Goal: Information Seeking & Learning: Find specific fact

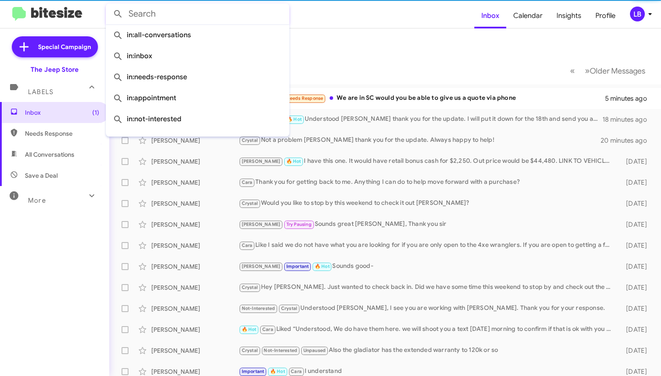
click at [174, 11] on input "text" at bounding box center [198, 13] width 184 height 21
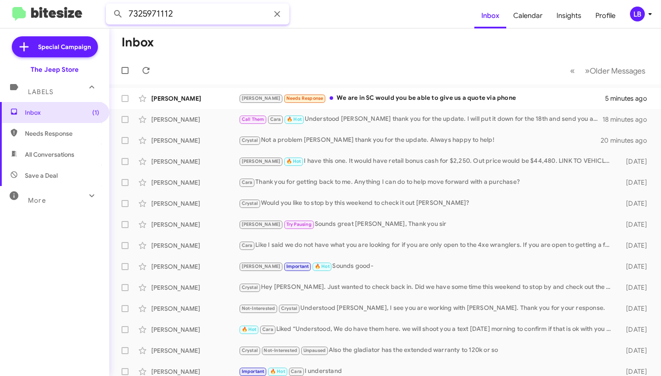
type input "7325971112"
click at [118, 14] on button at bounding box center [117, 13] width 17 height 17
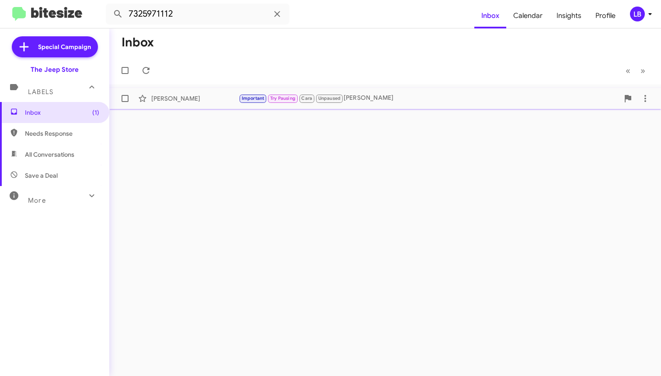
click at [341, 99] on small "Unpaused" at bounding box center [329, 98] width 27 height 8
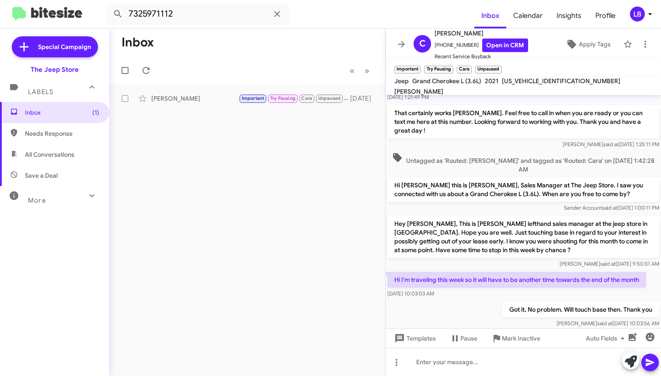
scroll to position [414, 0]
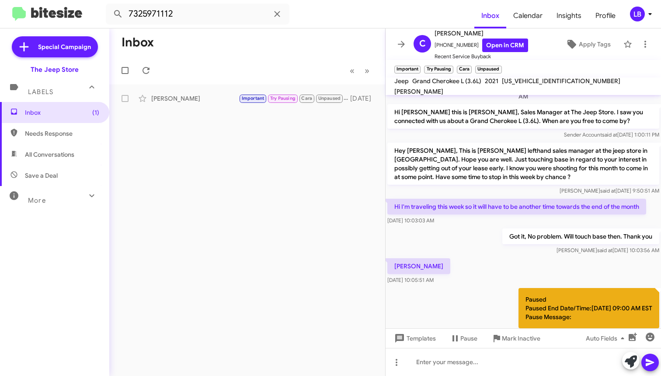
click at [585, 223] on div "[DATE] 10:03:03 AM" at bounding box center [516, 220] width 259 height 9
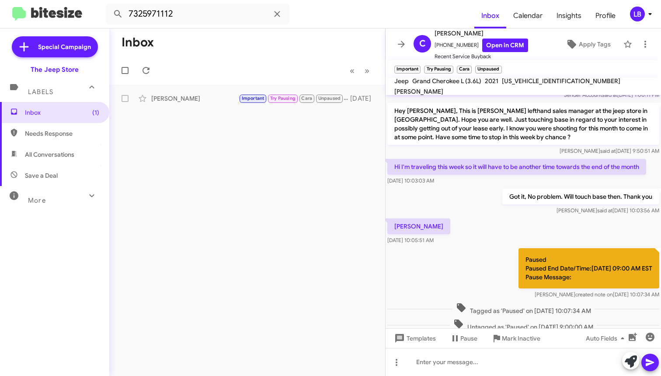
scroll to position [503, 0]
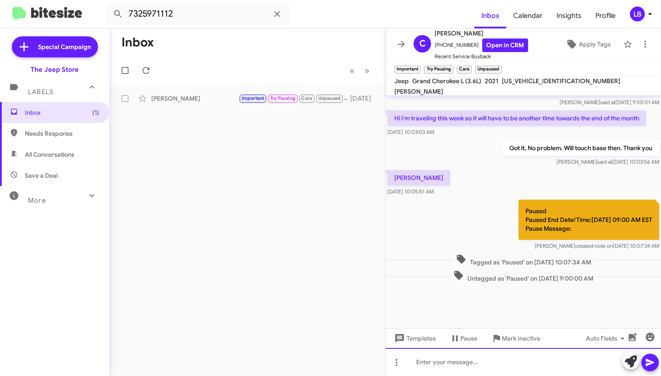
click at [492, 354] on div at bounding box center [523, 362] width 275 height 28
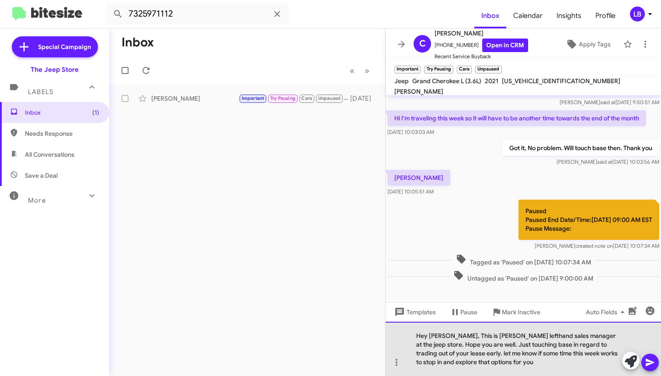
drag, startPoint x: 502, startPoint y: 374, endPoint x: 506, endPoint y: 366, distance: 9.8
click at [503, 372] on div "Hey [PERSON_NAME], This is [PERSON_NAME] lefthand sales manager at the jeep sto…" at bounding box center [523, 348] width 275 height 54
click at [506, 366] on div "Hey [PERSON_NAME], This is [PERSON_NAME] lefthand sales manager at the jeep sto…" at bounding box center [523, 348] width 275 height 54
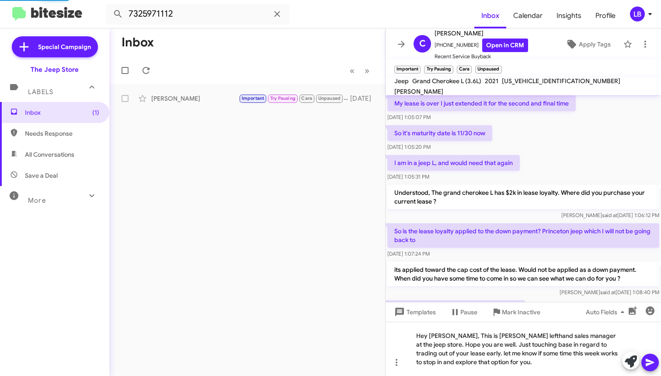
scroll to position [1013, 0]
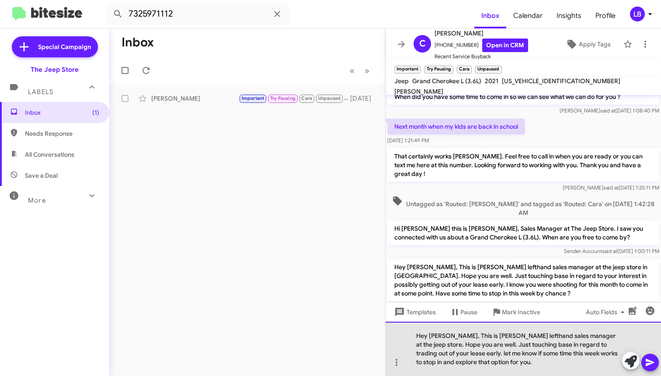
drag, startPoint x: 447, startPoint y: 352, endPoint x: 492, endPoint y: 276, distance: 88.6
click at [447, 352] on div "Hey [PERSON_NAME], This is [PERSON_NAME] lefthand sales manager at the jeep sto…" at bounding box center [523, 348] width 275 height 54
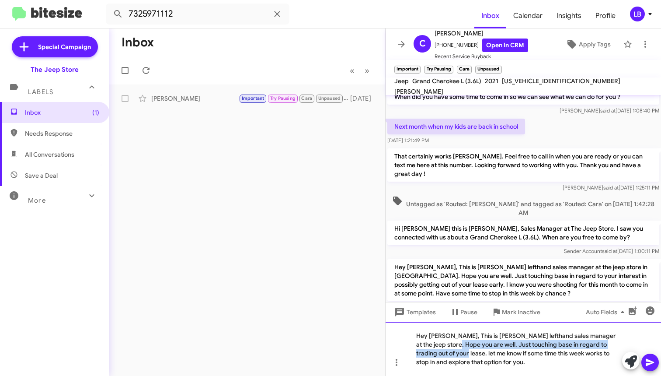
click at [441, 352] on div "Hey [PERSON_NAME], This is [PERSON_NAME] lefthand sales manager at the jeep sto…" at bounding box center [523, 348] width 275 height 54
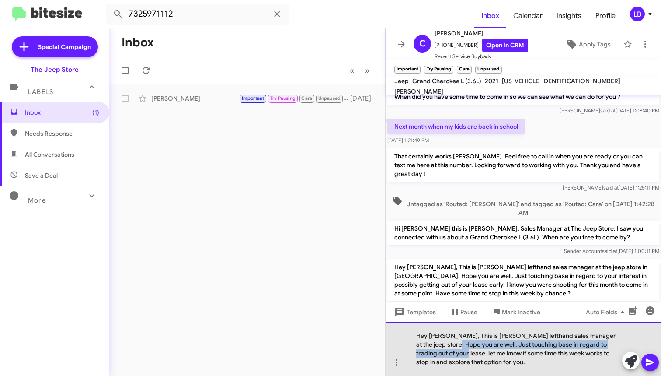
click at [438, 353] on div "Hey [PERSON_NAME], This is [PERSON_NAME] lefthand sales manager at the jeep sto…" at bounding box center [523, 348] width 275 height 54
click at [498, 361] on div "Hey [PERSON_NAME], This is [PERSON_NAME] lefthand sales manager at the jeep sto…" at bounding box center [523, 348] width 275 height 54
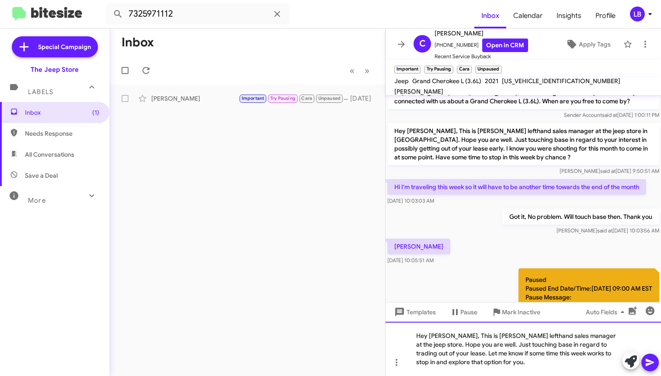
scroll to position [1151, 0]
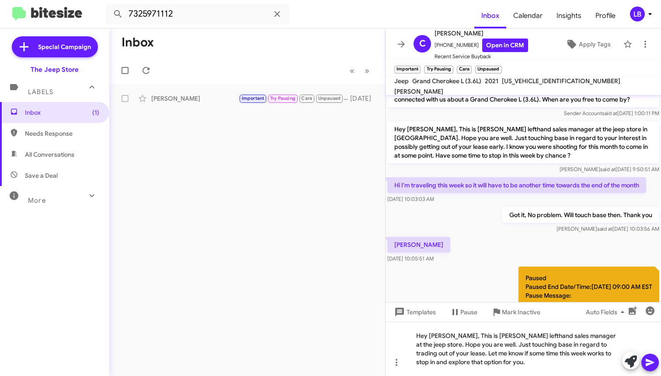
click at [474, 266] on div "Paused Paused End Date/Time:[DATE] 09:00 AM EST Pause Message: [PERSON_NAME] cr…" at bounding box center [523, 292] width 275 height 54
click at [651, 362] on icon at bounding box center [650, 362] width 10 height 10
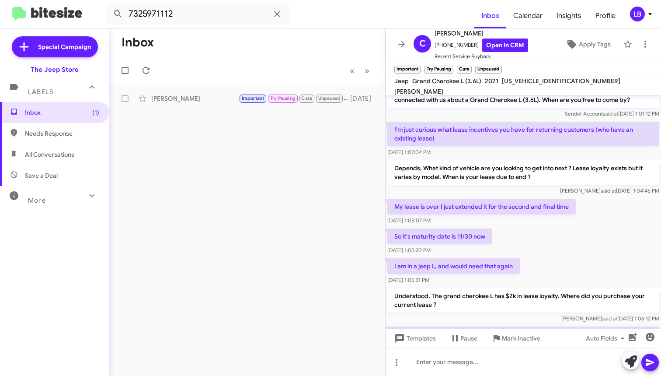
scroll to position [1603, 0]
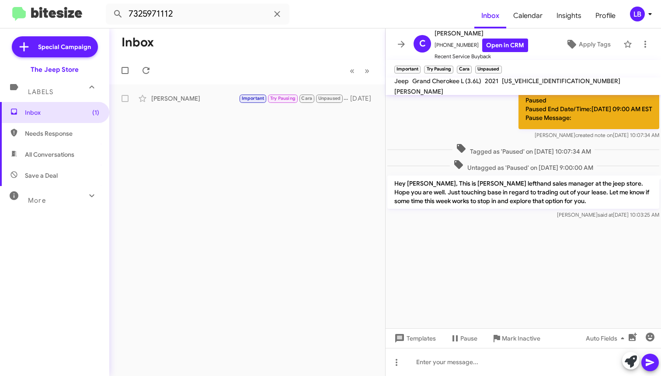
click at [226, 65] on mat-toolbar-row "« Previous » Next" at bounding box center [247, 70] width 276 height 28
click at [214, 17] on input "7325971112" at bounding box center [198, 13] width 184 height 21
drag, startPoint x: 214, startPoint y: 17, endPoint x: -13, endPoint y: -5, distance: 227.9
click at [0, 0] on html "7325971112 Inbox Calendar Insights Profile LB Special Campaign The Jeep Store L…" at bounding box center [330, 188] width 661 height 376
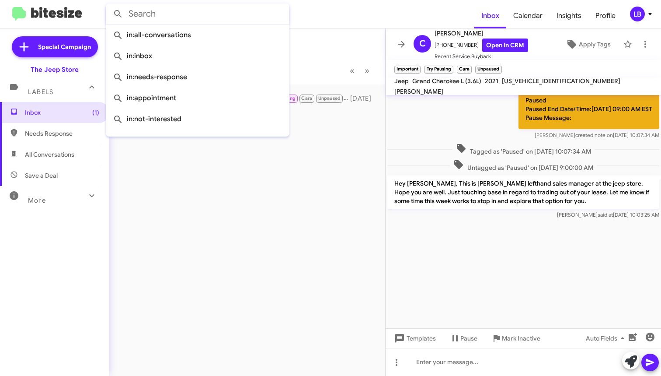
click at [118, 14] on button at bounding box center [117, 13] width 17 height 17
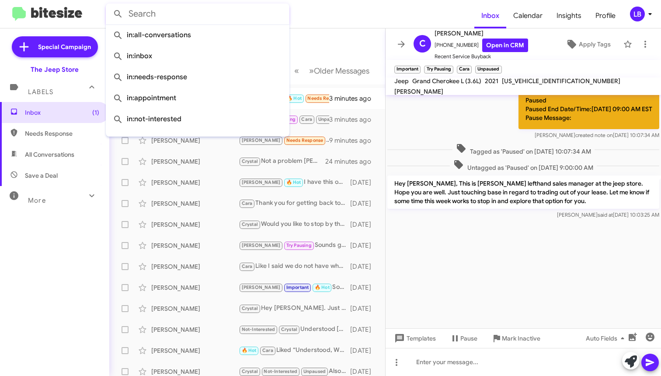
click at [354, 28] on mat-divider at bounding box center [330, 28] width 661 height 0
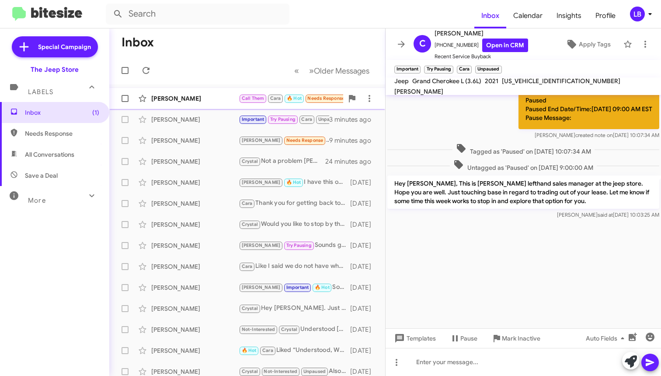
click at [174, 98] on div "[PERSON_NAME]" at bounding box center [194, 98] width 87 height 9
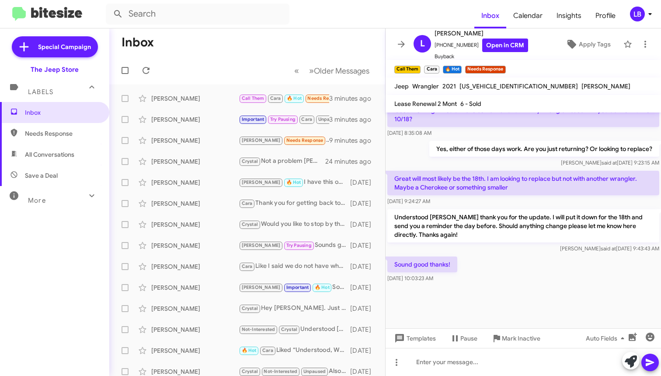
scroll to position [456, 0]
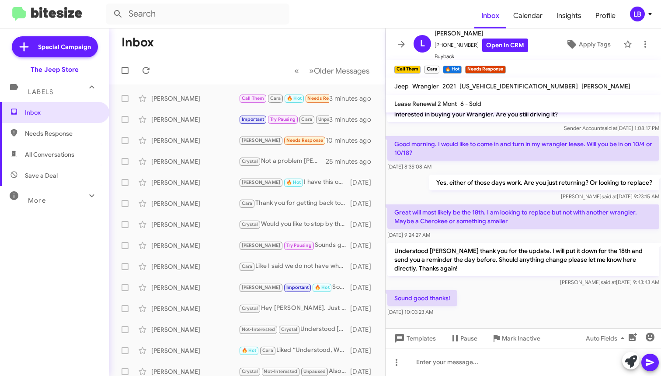
drag, startPoint x: 224, startPoint y: 63, endPoint x: 183, endPoint y: 41, distance: 46.7
click at [224, 62] on mat-toolbar-row "« Previous » Next Older Messages" at bounding box center [247, 70] width 276 height 28
click at [321, 39] on mat-toolbar-row "Inbox" at bounding box center [247, 42] width 276 height 28
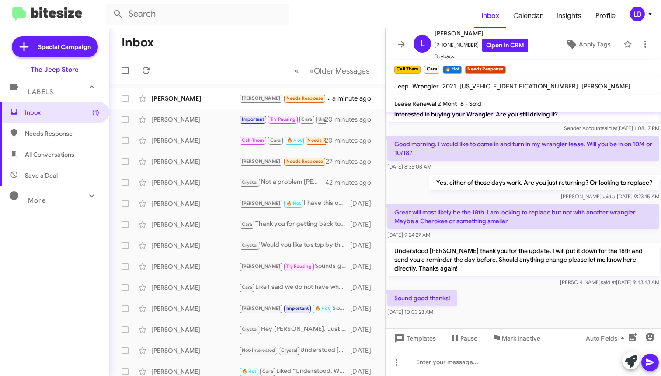
scroll to position [508, 0]
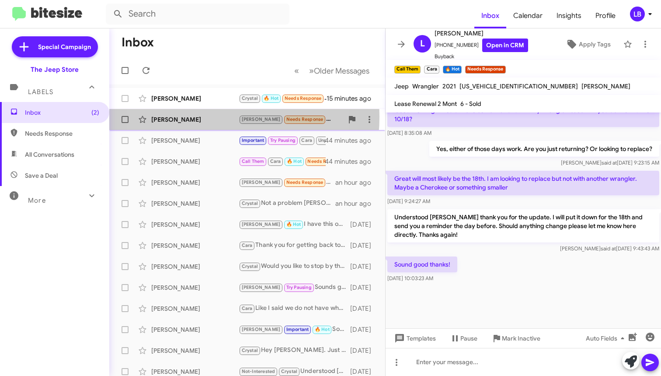
click at [198, 117] on div "[PERSON_NAME]" at bounding box center [194, 119] width 87 height 9
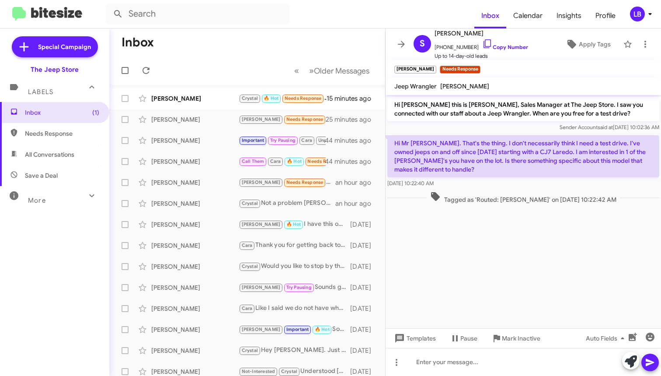
click at [516, 120] on p "Hi [PERSON_NAME] this is [PERSON_NAME], Sales Manager at The Jeep Store. I saw …" at bounding box center [523, 109] width 272 height 24
drag, startPoint x: 469, startPoint y: 48, endPoint x: 439, endPoint y: 49, distance: 29.7
click at [439, 49] on span "[PHONE_NUMBER] Copy Number" at bounding box center [482, 44] width 94 height 13
copy span "7324257813"
click at [547, 194] on span "Tagged as 'Routed: [PERSON_NAME]' on [DATE] 10:22:42 AM" at bounding box center [523, 197] width 193 height 13
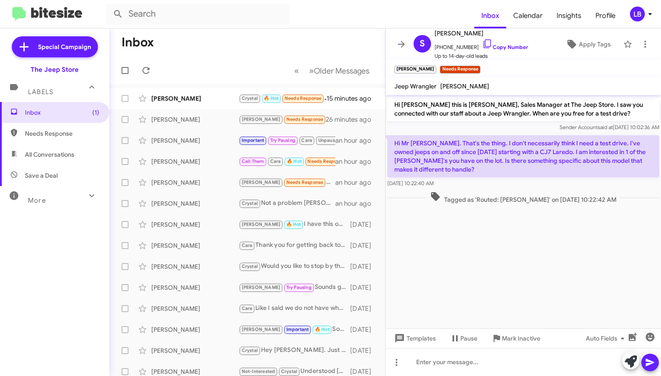
click at [504, 194] on span "Tagged as 'Routed: [PERSON_NAME]' on [DATE] 10:22:42 AM" at bounding box center [523, 197] width 193 height 13
click at [495, 250] on cdk-virtual-scroll-viewport "Hi [PERSON_NAME] this is [PERSON_NAME], Sales Manager at The Jeep Store. I saw …" at bounding box center [523, 211] width 275 height 233
drag, startPoint x: 511, startPoint y: 150, endPoint x: 542, endPoint y: 152, distance: 30.7
click at [547, 153] on p "Hi Mr [PERSON_NAME]. That's the thing. I don't necessarily think I need a test …" at bounding box center [523, 156] width 272 height 42
copy p "CJ7 Laredo"
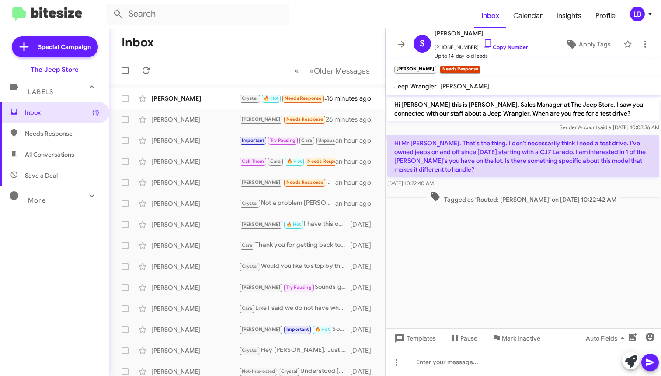
click at [495, 185] on div "[DATE] 10:22:40 AM" at bounding box center [523, 183] width 272 height 9
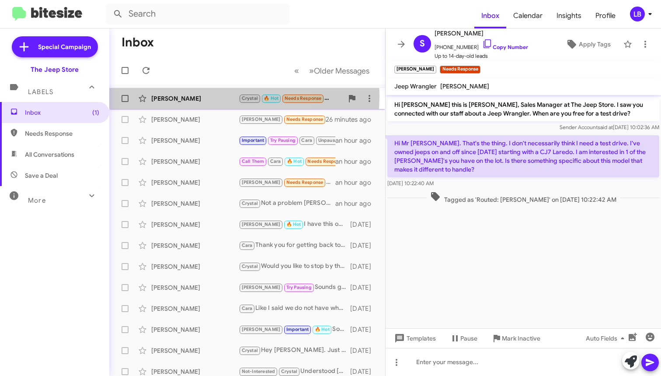
click at [180, 96] on div "[PERSON_NAME]" at bounding box center [194, 98] width 87 height 9
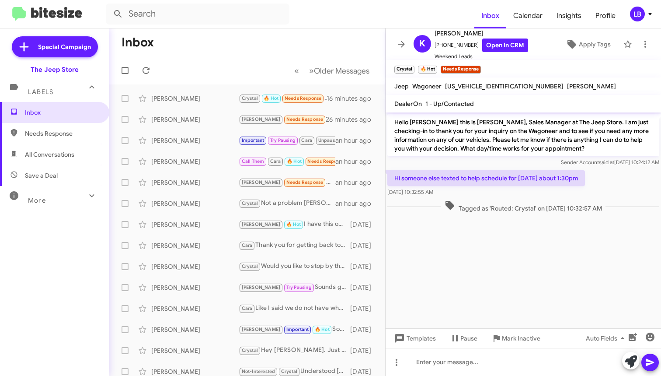
click at [578, 192] on div "[DATE] 10:32:55 AM" at bounding box center [486, 192] width 198 height 9
click at [514, 157] on div "Hello [PERSON_NAME] this is [PERSON_NAME], Sales Manager at The Jeep Store. I a…" at bounding box center [523, 140] width 272 height 52
click at [492, 165] on div "Sender Account said at [DATE] 10:24:12 AM" at bounding box center [523, 162] width 272 height 9
click at [509, 268] on cdk-virtual-scroll-viewport "Hello [PERSON_NAME] this is [PERSON_NAME], Sales Manager at The Jeep Store. I a…" at bounding box center [523, 220] width 275 height 216
click at [509, 366] on div at bounding box center [523, 362] width 275 height 28
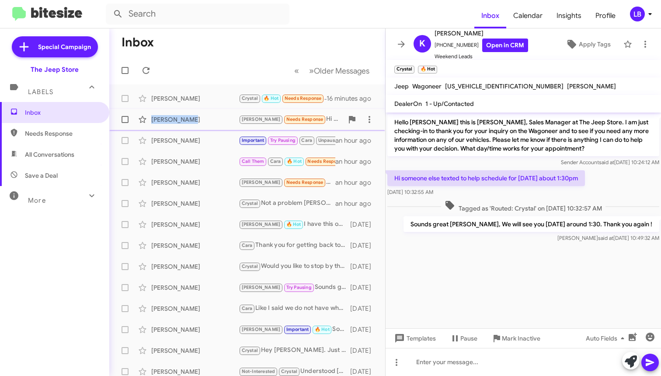
click at [192, 115] on div "[PERSON_NAME] [PERSON_NAME] Needs Response Hi Mr [PERSON_NAME]. That's the thin…" at bounding box center [247, 119] width 262 height 17
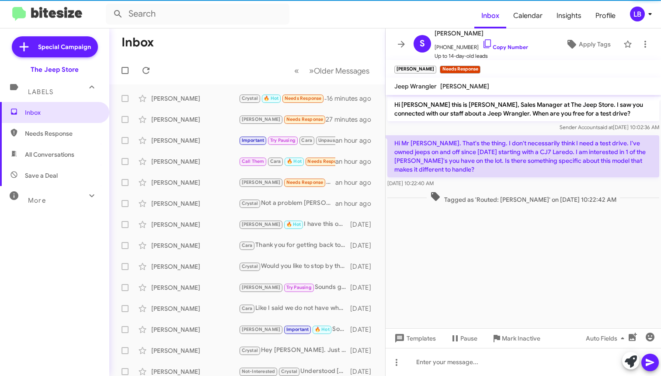
click at [493, 185] on div "[DATE] 10:22:40 AM" at bounding box center [523, 183] width 272 height 9
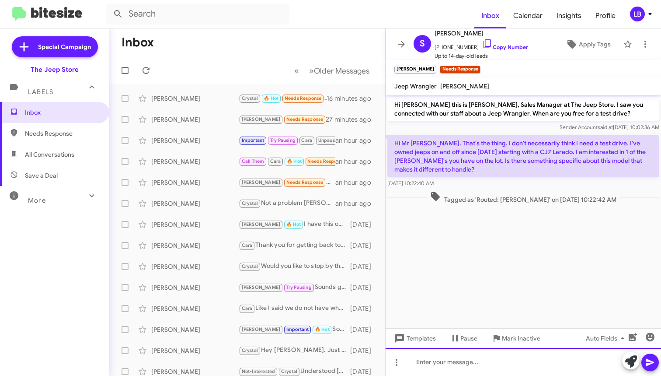
drag, startPoint x: 471, startPoint y: 375, endPoint x: 475, endPoint y: 363, distance: 12.4
click at [471, 373] on div at bounding box center [523, 362] width 275 height 28
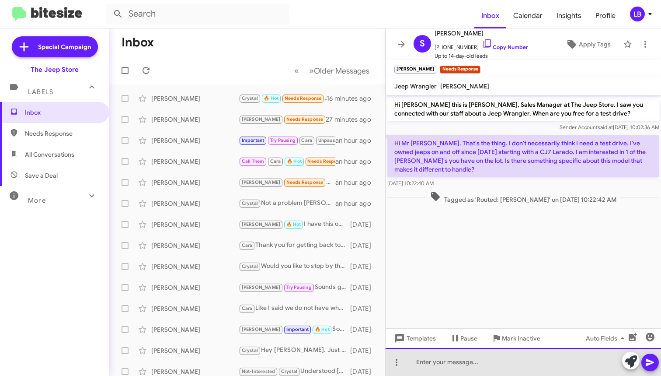
drag, startPoint x: 475, startPoint y: 363, endPoint x: 478, endPoint y: 356, distance: 8.0
click at [475, 363] on div at bounding box center [523, 362] width 275 height 28
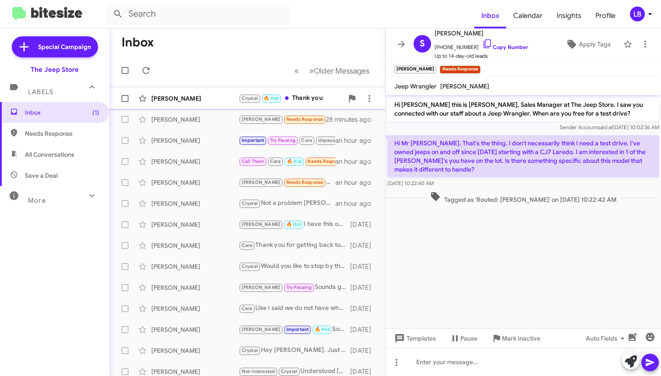
click at [160, 94] on div "[PERSON_NAME]" at bounding box center [194, 98] width 87 height 9
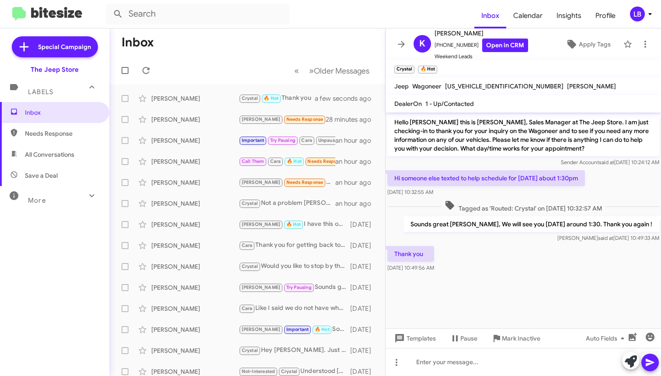
click at [533, 190] on div "[DATE] 10:32:55 AM" at bounding box center [486, 192] width 198 height 9
click at [174, 46] on mat-toolbar-row "Inbox" at bounding box center [247, 42] width 276 height 28
click at [188, 117] on div "[PERSON_NAME]" at bounding box center [194, 119] width 87 height 9
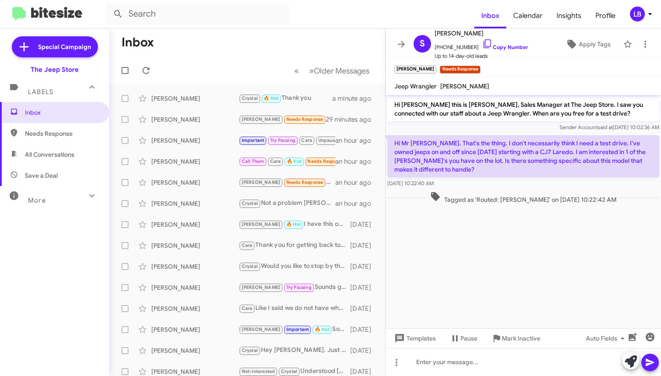
click at [503, 126] on div "Sender Account said at [DATE] 10:02:36 AM" at bounding box center [523, 127] width 272 height 9
click at [243, 49] on mat-toolbar-row "Inbox" at bounding box center [247, 42] width 276 height 28
drag, startPoint x: 179, startPoint y: 60, endPoint x: 147, endPoint y: 35, distance: 40.5
click at [179, 60] on mat-toolbar-row "« Previous » Next Older Messages" at bounding box center [247, 70] width 276 height 28
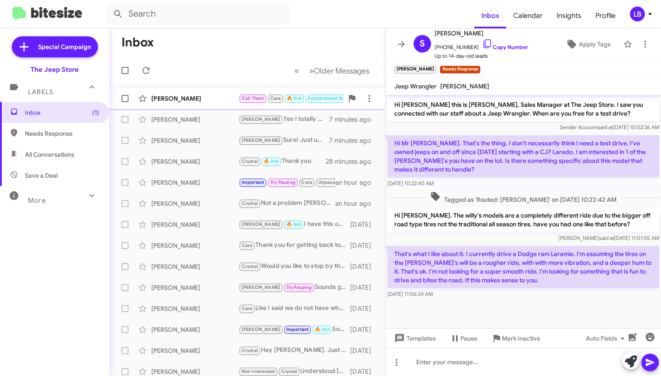
click at [176, 98] on div "[PERSON_NAME]" at bounding box center [194, 98] width 87 height 9
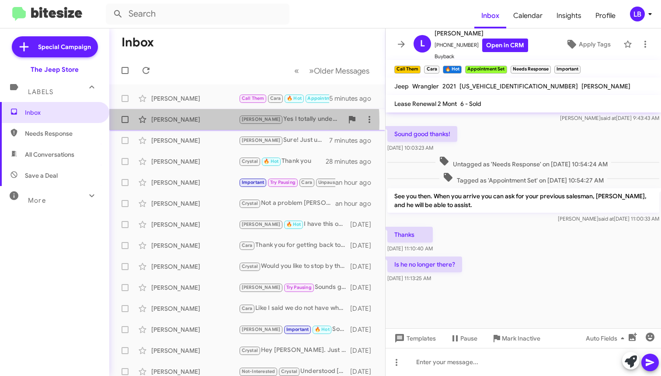
click at [188, 122] on div "[PERSON_NAME]" at bounding box center [194, 119] width 87 height 9
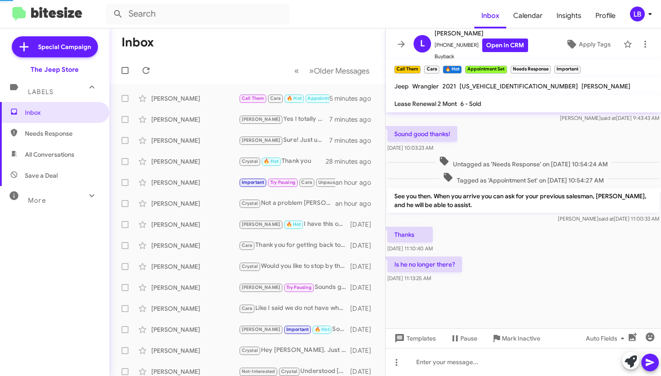
scroll to position [73, 0]
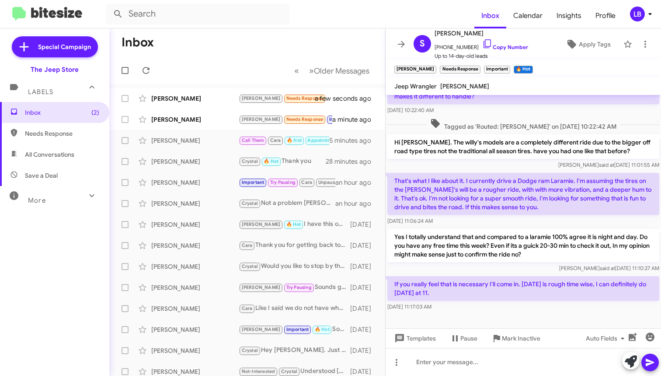
click at [494, 165] on div "[PERSON_NAME] said at [DATE] 11:01:55 AM" at bounding box center [523, 164] width 272 height 9
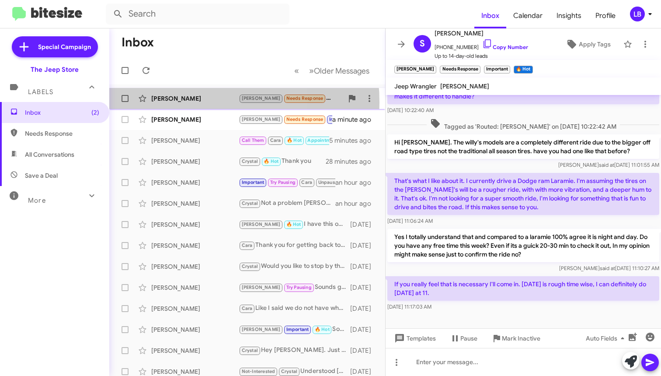
click at [177, 102] on div "[PERSON_NAME]" at bounding box center [194, 98] width 87 height 9
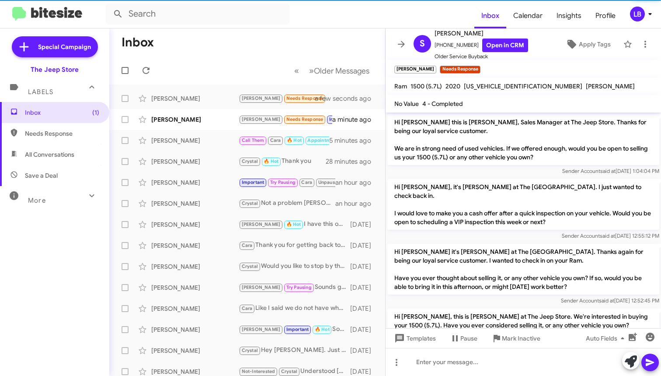
scroll to position [253, 0]
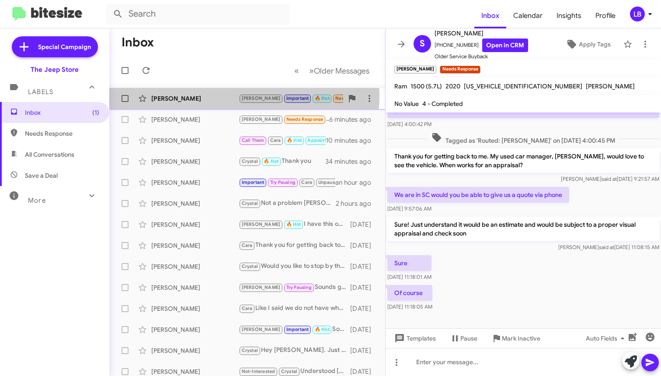
click at [201, 95] on div "[PERSON_NAME]" at bounding box center [194, 98] width 87 height 9
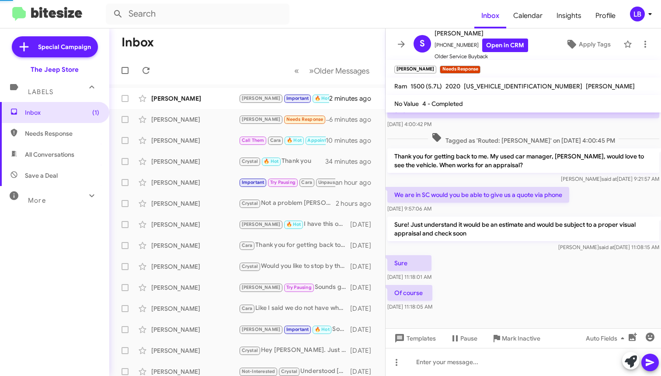
scroll to position [241, 0]
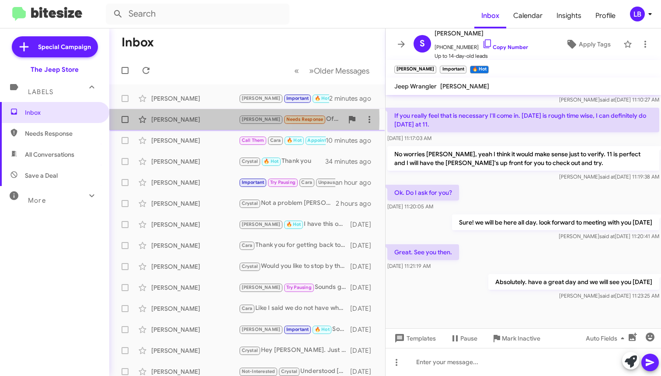
click at [169, 118] on div "[PERSON_NAME]" at bounding box center [194, 119] width 87 height 9
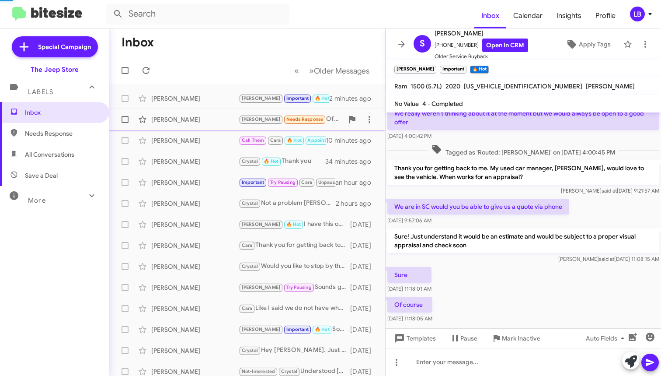
scroll to position [253, 0]
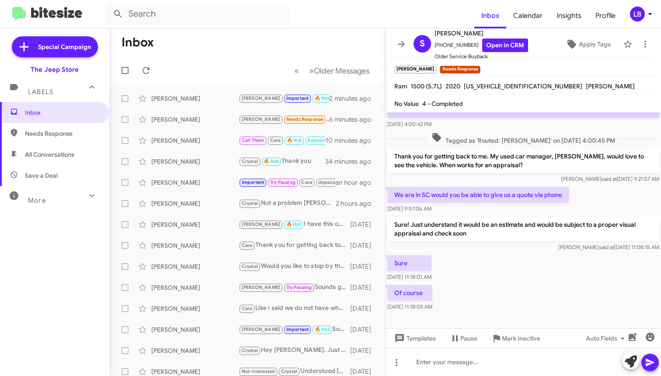
drag, startPoint x: 217, startPoint y: 52, endPoint x: 189, endPoint y: 0, distance: 59.3
click at [216, 50] on mat-toolbar-row "Inbox" at bounding box center [247, 42] width 276 height 28
click at [202, 21] on input "text" at bounding box center [198, 13] width 184 height 21
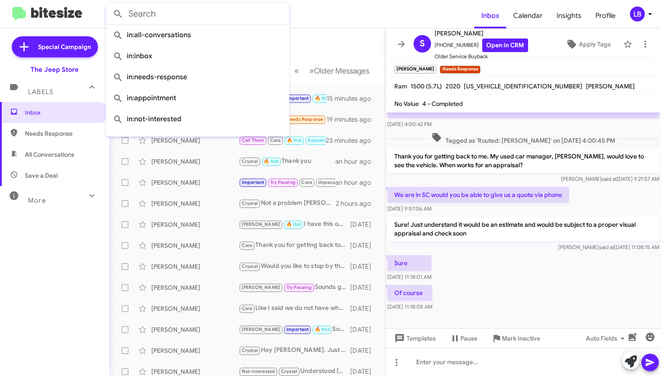
paste input "[PHONE_NUMBER]"
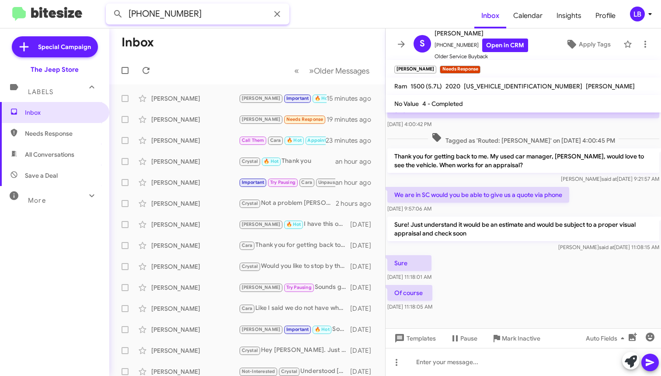
type input "[PHONE_NUMBER]"
click at [118, 14] on button at bounding box center [117, 13] width 17 height 17
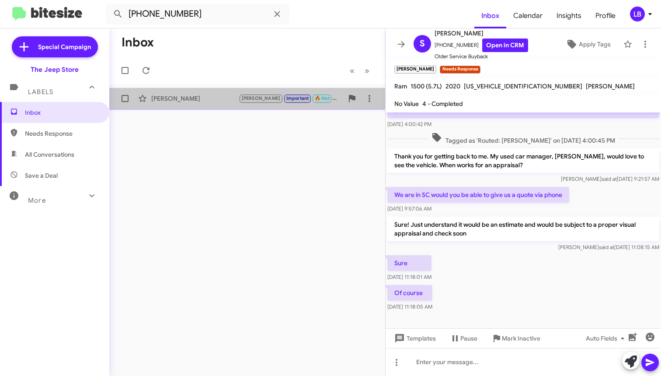
click at [202, 96] on div "[PERSON_NAME]" at bounding box center [194, 98] width 87 height 9
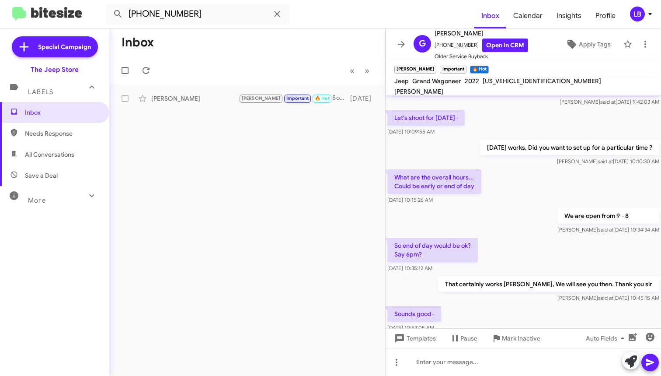
scroll to position [329, 0]
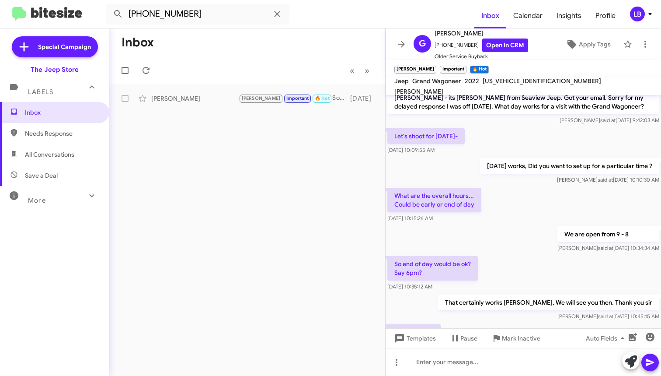
click at [341, 9] on form "[PHONE_NUMBER]" at bounding box center [290, 13] width 369 height 21
drag, startPoint x: 52, startPoint y: 14, endPoint x: -112, endPoint y: 12, distance: 164.0
click at [0, 12] on html "[PHONE_NUMBER] Inbox Calendar Insights Profile LB Special Campaign The Jeep Sto…" at bounding box center [330, 188] width 661 height 376
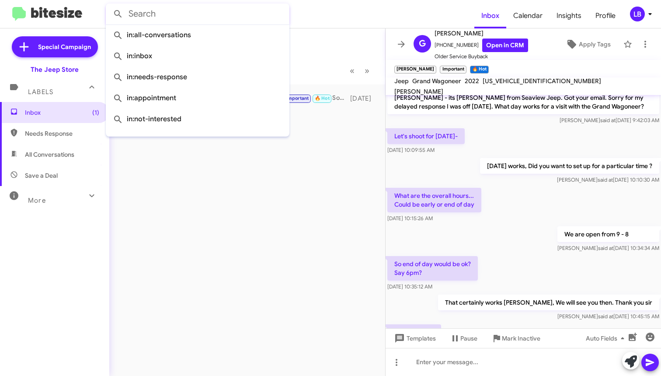
click at [118, 14] on button at bounding box center [117, 13] width 17 height 17
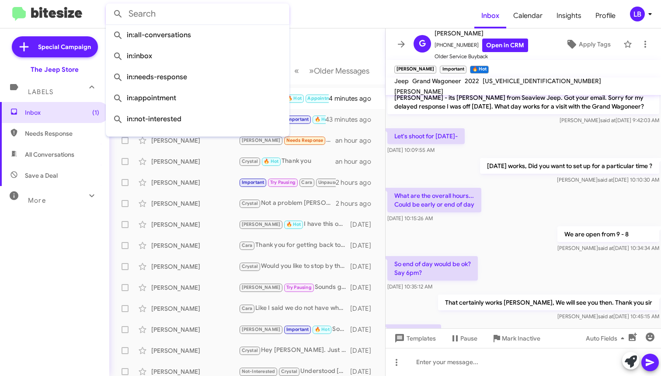
click at [333, 31] on mat-toolbar-row "Inbox" at bounding box center [247, 42] width 276 height 28
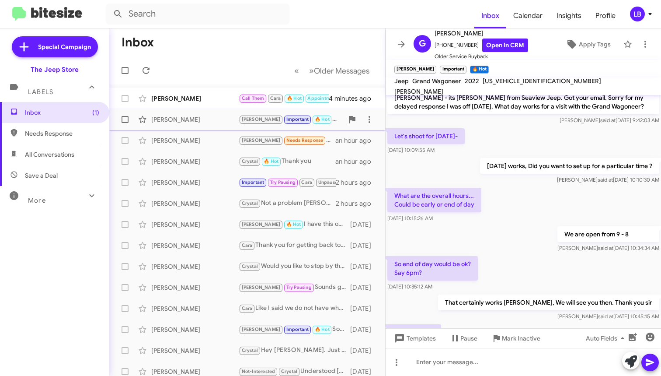
click at [181, 111] on div "[PERSON_NAME] [PERSON_NAME] Important 🔥 Hot Absolutely. have a great day and we…" at bounding box center [247, 119] width 262 height 17
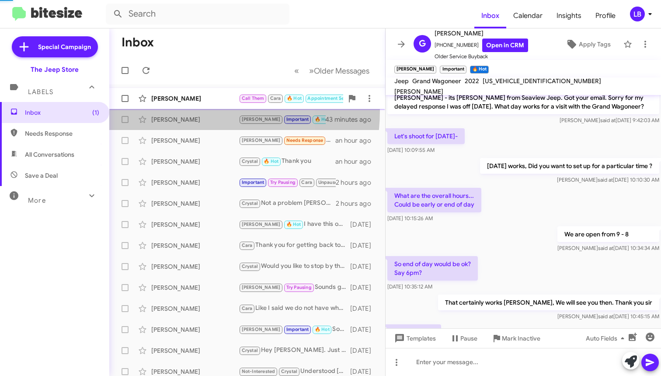
click at [184, 98] on div "[PERSON_NAME]" at bounding box center [194, 98] width 87 height 9
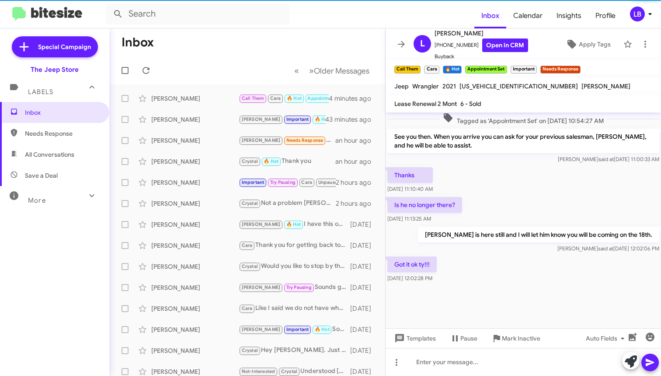
scroll to position [464, 0]
